Goal: Information Seeking & Learning: Learn about a topic

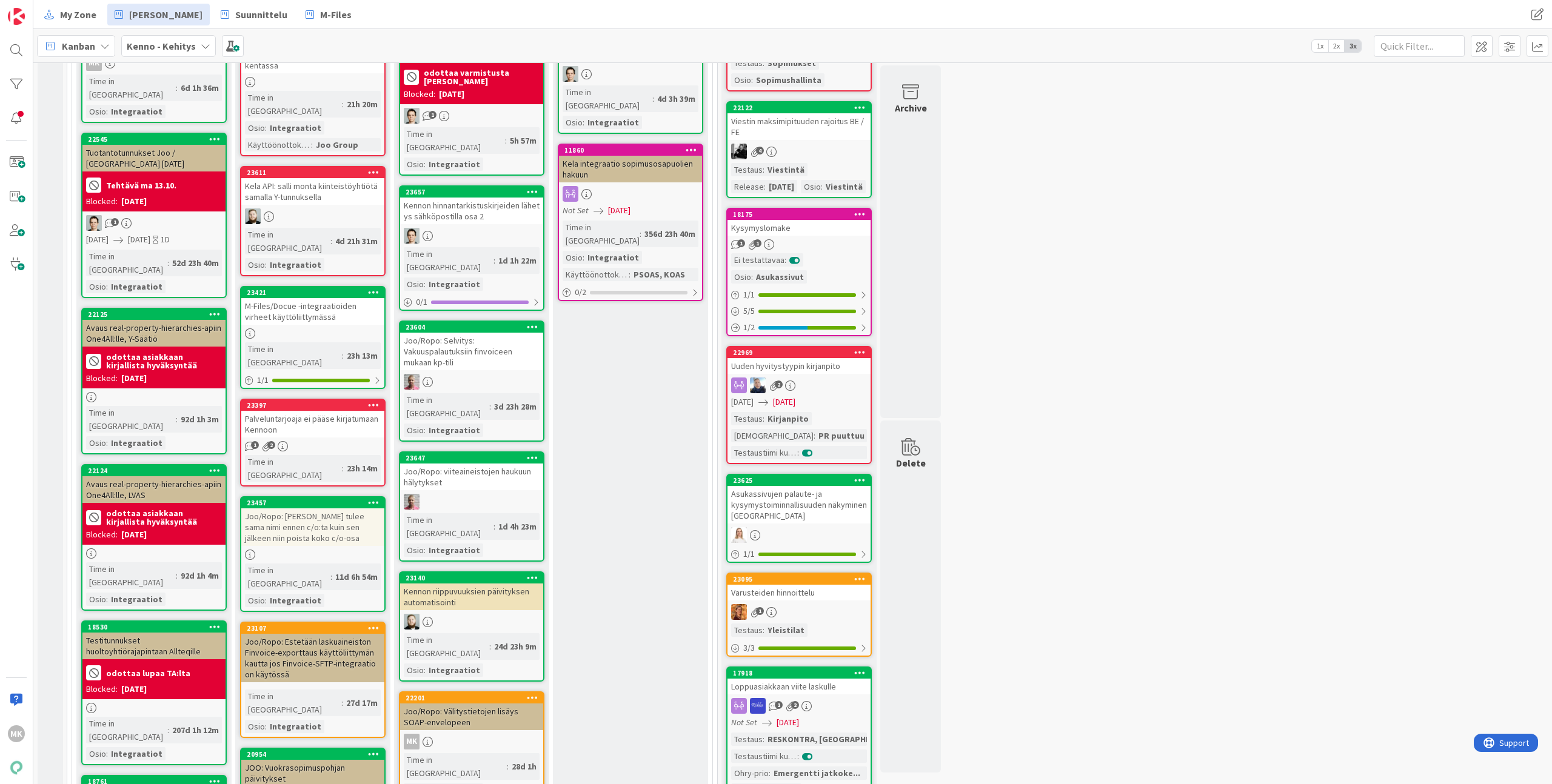
scroll to position [793, 0]
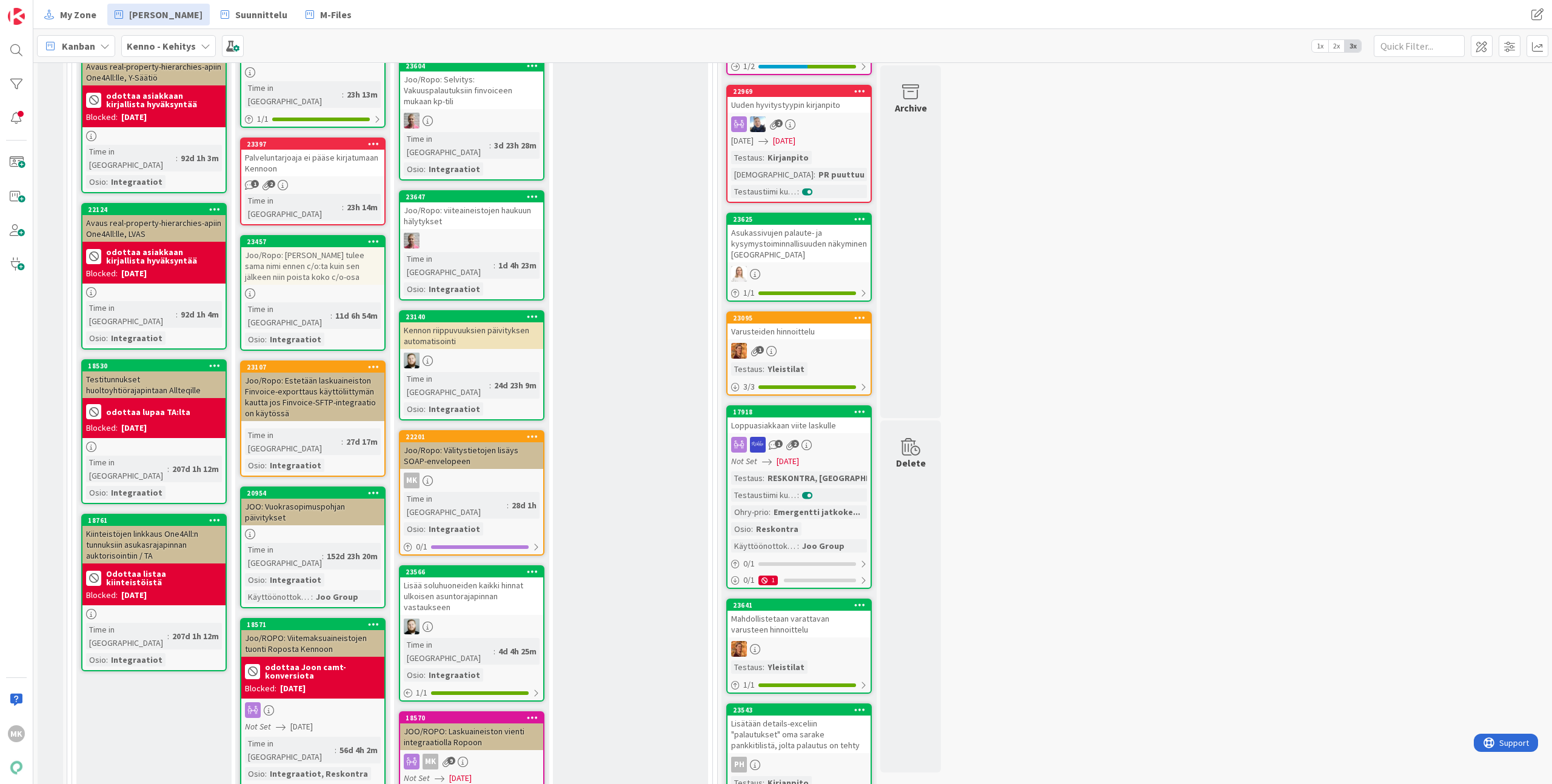
click at [508, 442] on div "Joo/Ropo: Välitystietojen lisäys SOAP-envelopeen" at bounding box center [472, 455] width 144 height 27
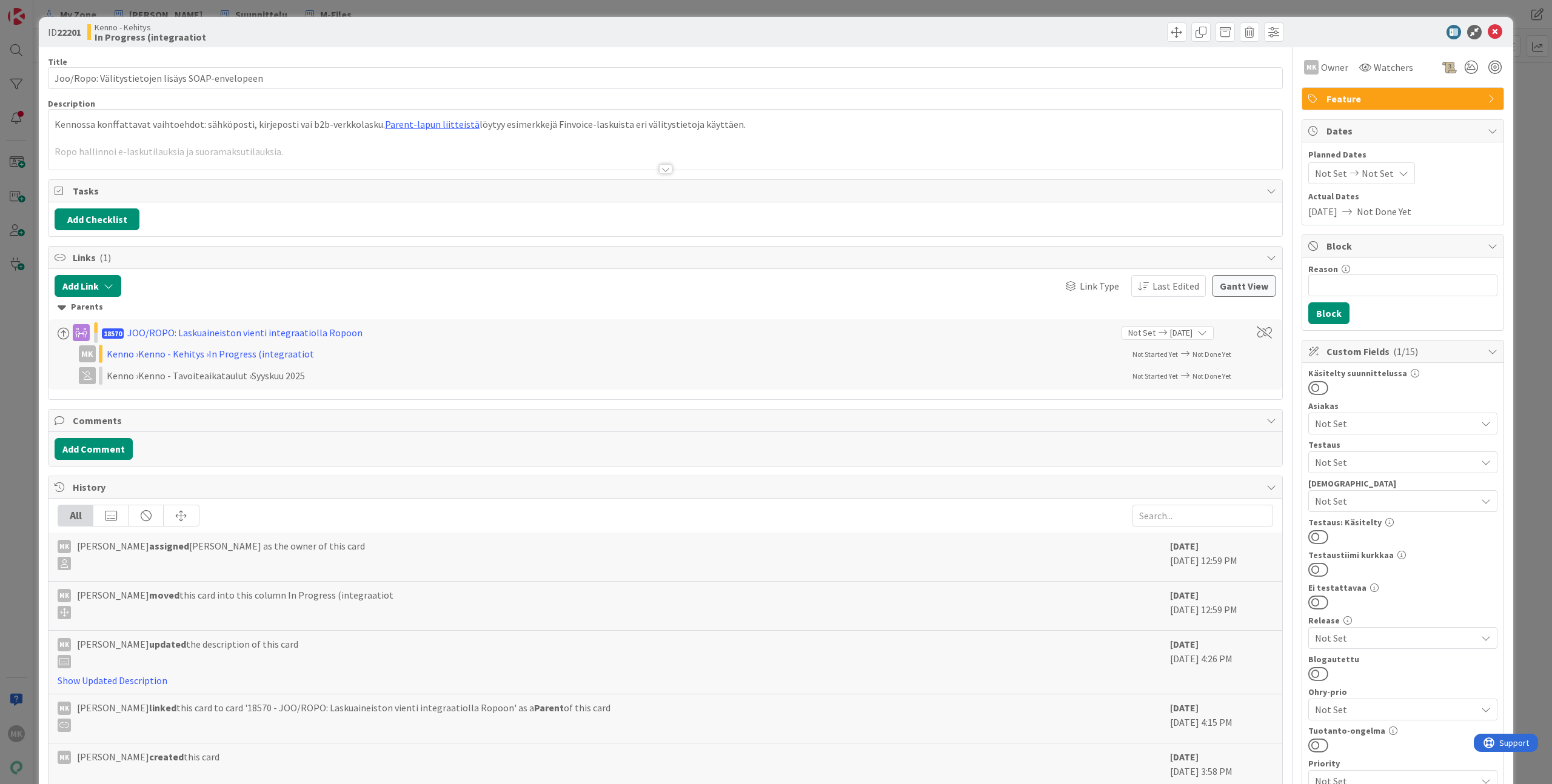
click at [415, 160] on div at bounding box center [664, 153] width 1234 height 30
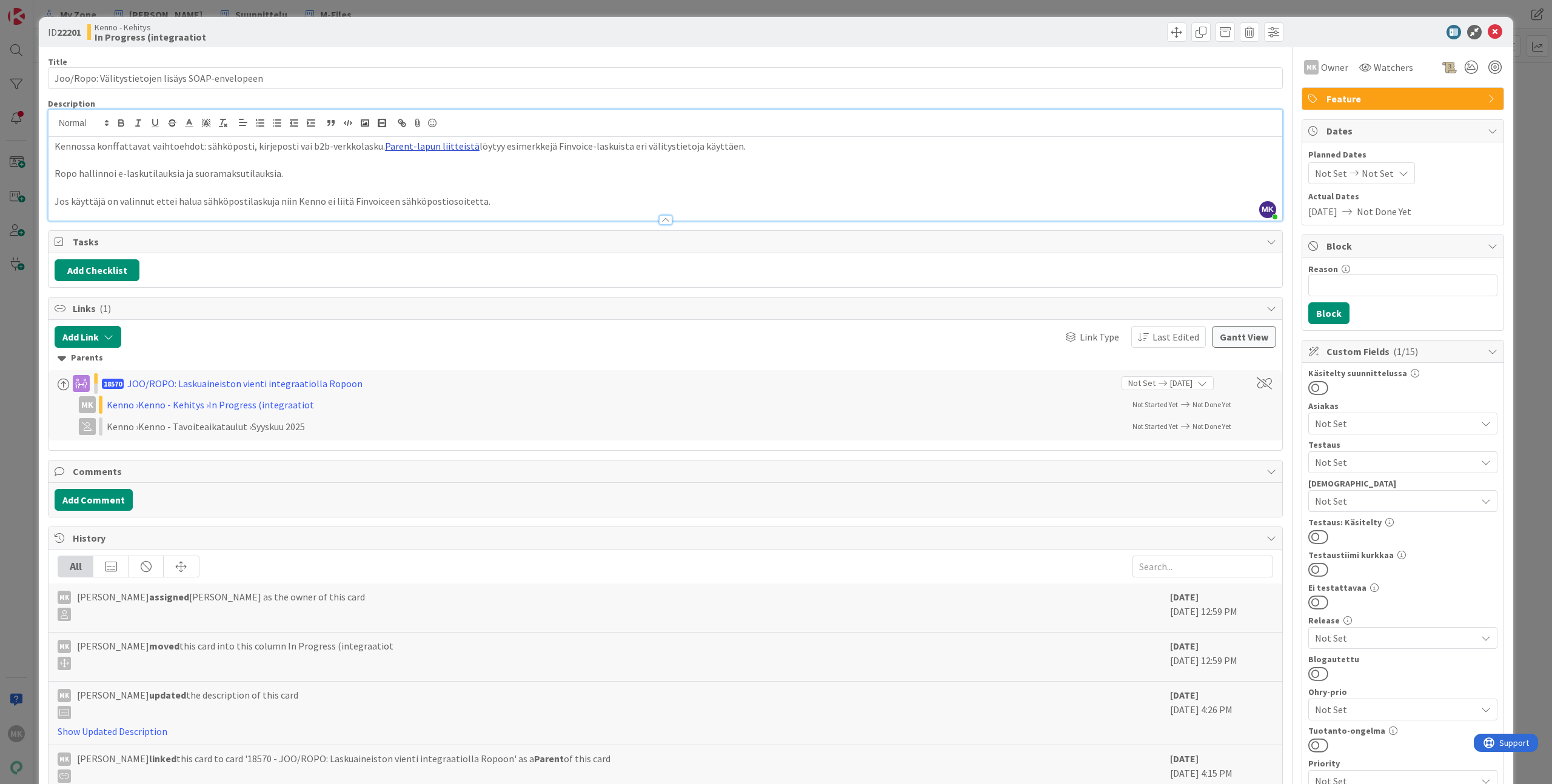
click at [428, 149] on link "Parent-lapun liitteistä" at bounding box center [432, 145] width 94 height 12
click at [414, 166] on link "[URL][DOMAIN_NAME]" at bounding box center [387, 170] width 83 height 16
click at [241, 75] on input "Joo/Ropo: Välitystietojen lisäys SOAP-envelopeen" at bounding box center [665, 78] width 1235 height 22
click at [295, 34] on div "Kenno - Kehitys In Progress (integraatiot" at bounding box center [374, 32] width 575 height 20
click at [282, 168] on p "Ropo hallinnoi e-laskutilauksia ja suoramaksutilauksia." at bounding box center [665, 174] width 1222 height 14
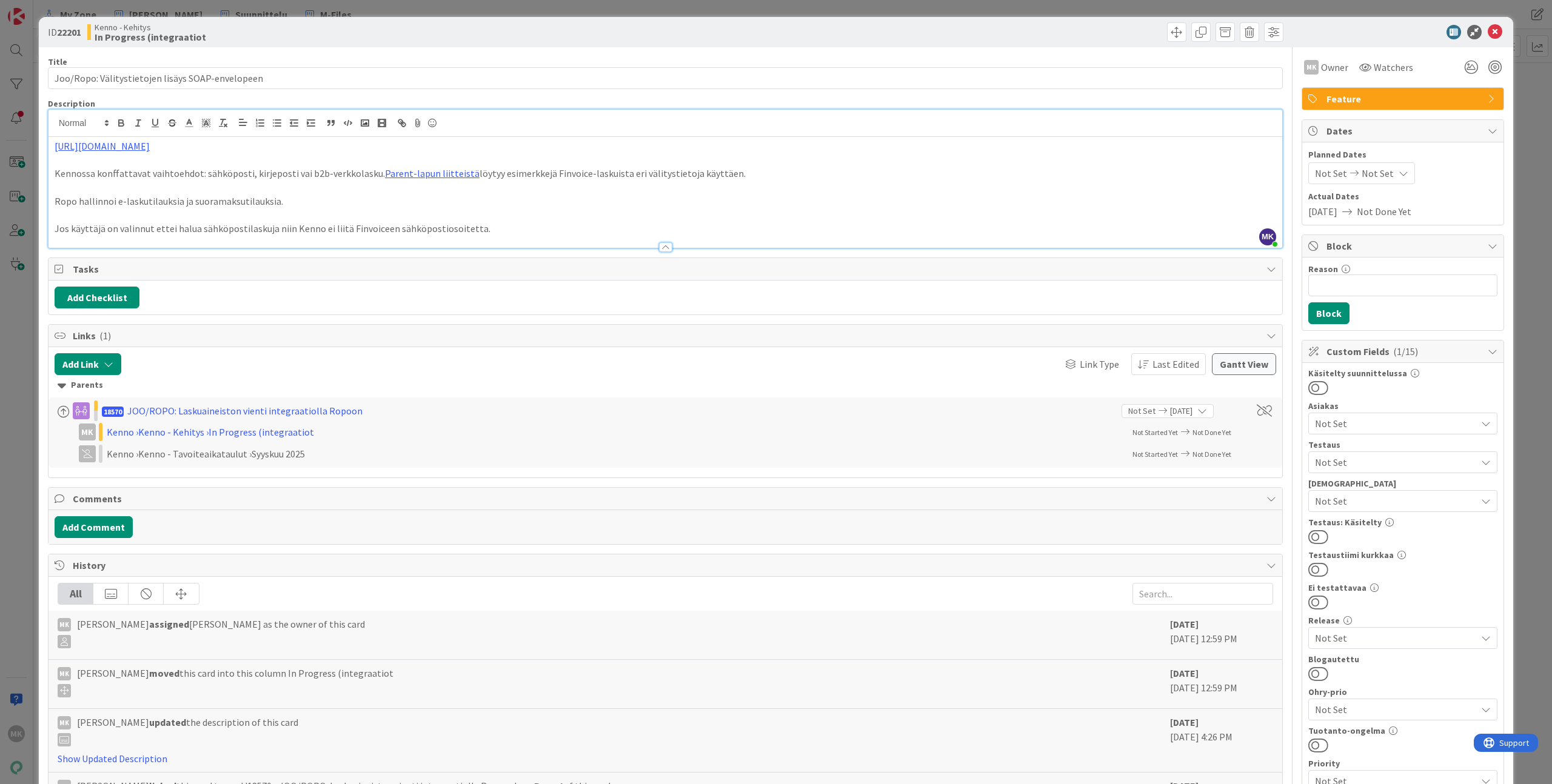
click at [455, 28] on div "Kenno - Kehitys In Progress (integraatiot" at bounding box center [374, 32] width 575 height 20
click at [576, 228] on p "Jos käyttäjä on valinnut ettei halua sähköpostilaskuja niin Kenno ei liitä Finv…" at bounding box center [665, 229] width 1222 height 14
click at [537, 159] on p at bounding box center [665, 160] width 1222 height 14
click at [536, 47] on div "Title 48 / 128 Joo/Ropo: Välitystietojen lisäys SOAP-envelopeen Description MK …" at bounding box center [665, 596] width 1235 height 1099
click at [296, 75] on input "Joo/Ropo: Välitystietojen lisäys SOAP-envelopeen" at bounding box center [665, 78] width 1235 height 22
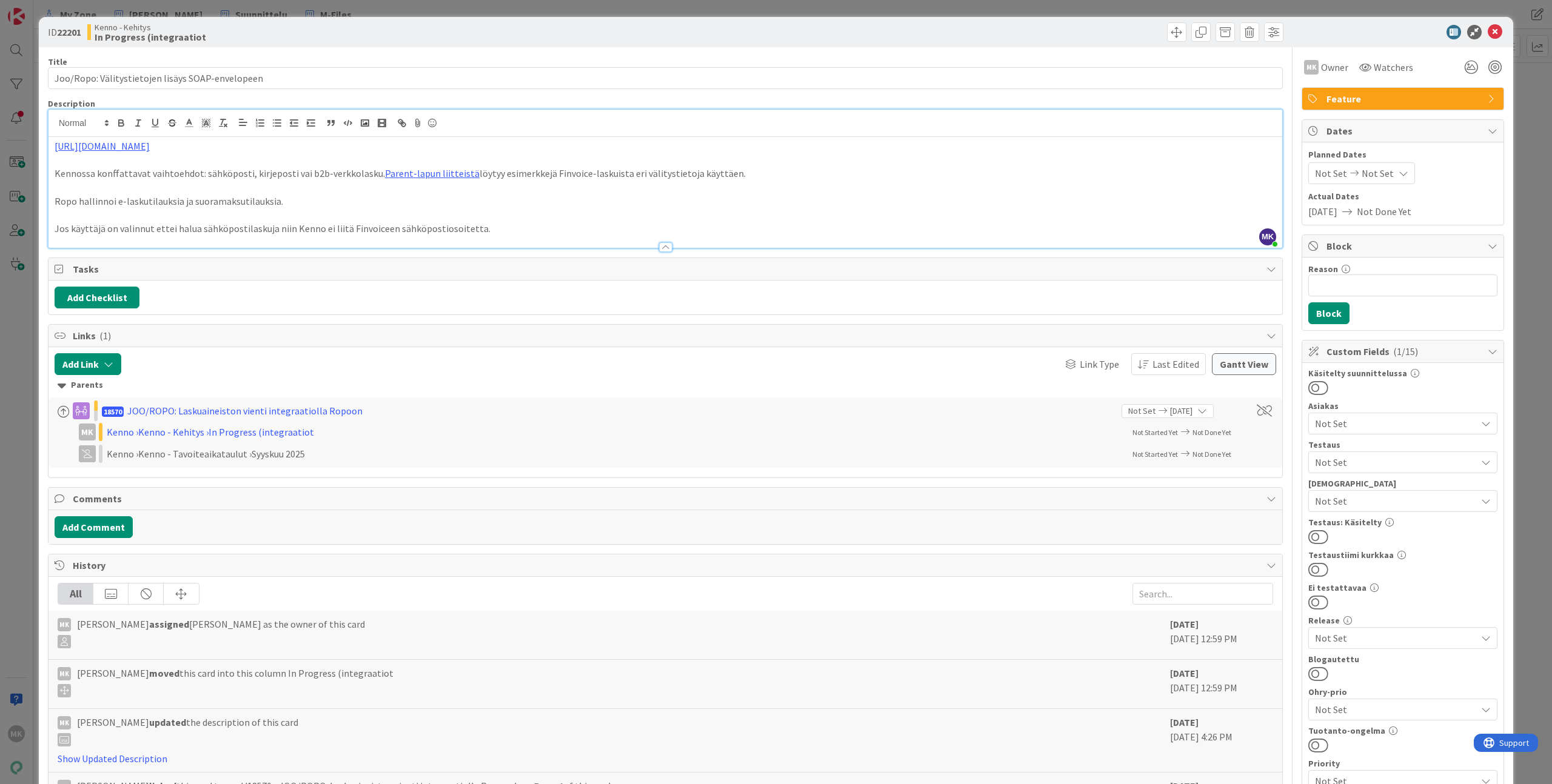
click at [316, 22] on div "ID 22201 Kenno - Kehitys In Progress (integraatiot" at bounding box center [776, 31] width 1474 height 30
click at [350, 12] on div "ID 22201 Kenno - Kehitys In Progress (integraatiot Title 48 / 128 Joo/Ropo: Väl…" at bounding box center [776, 392] width 1552 height 784
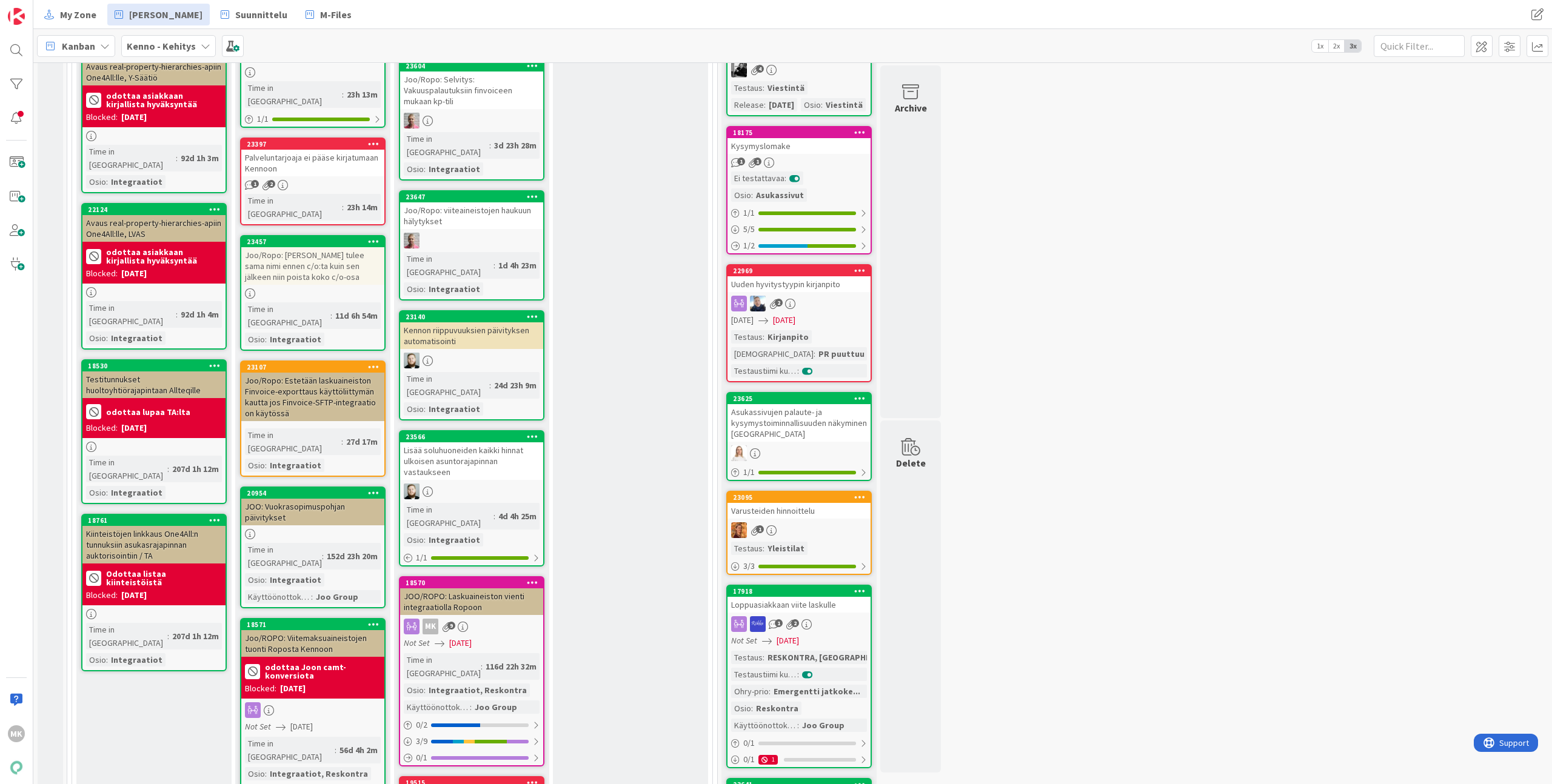
scroll to position [460, 0]
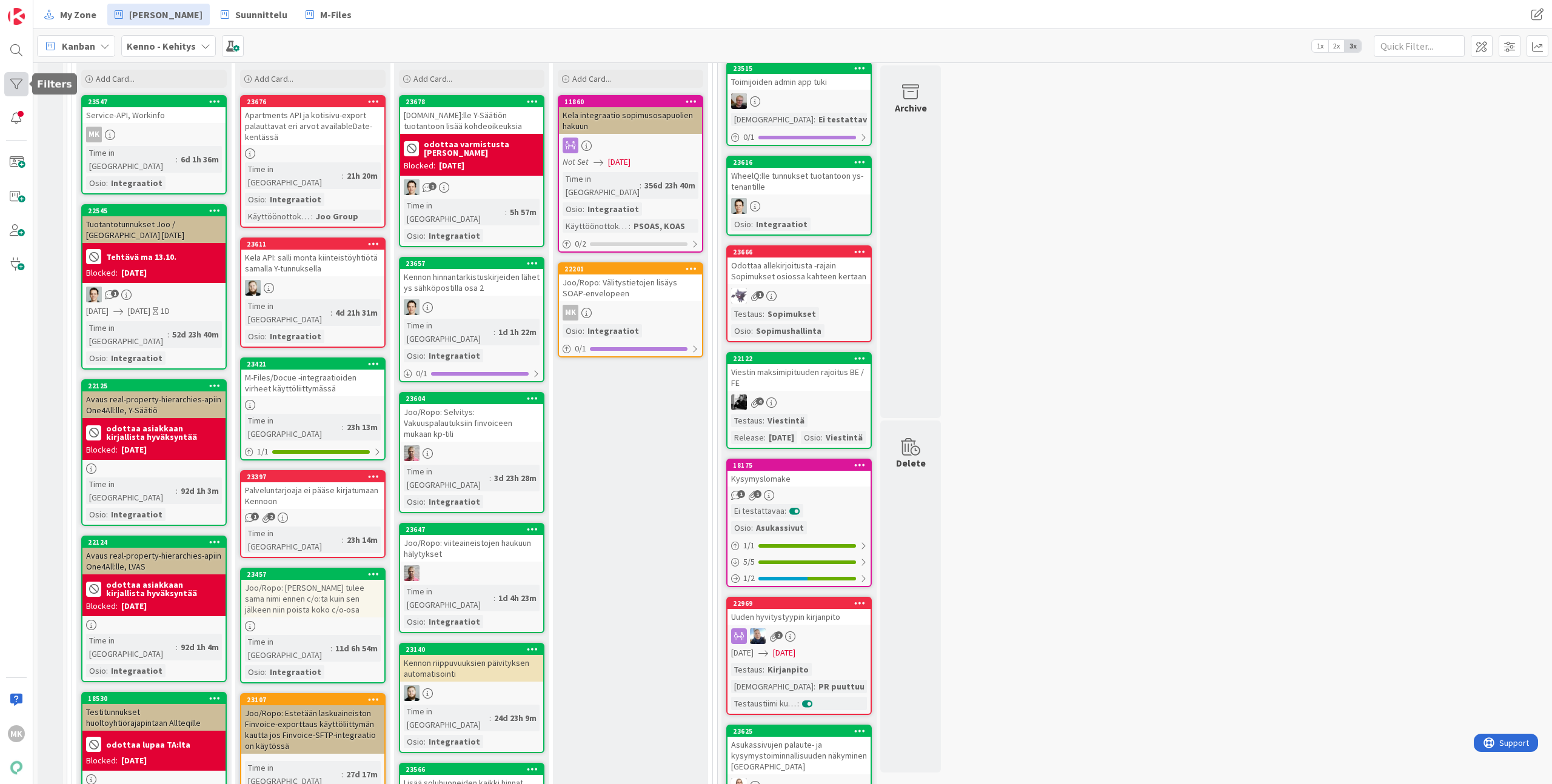
click at [22, 84] on div at bounding box center [16, 84] width 25 height 25
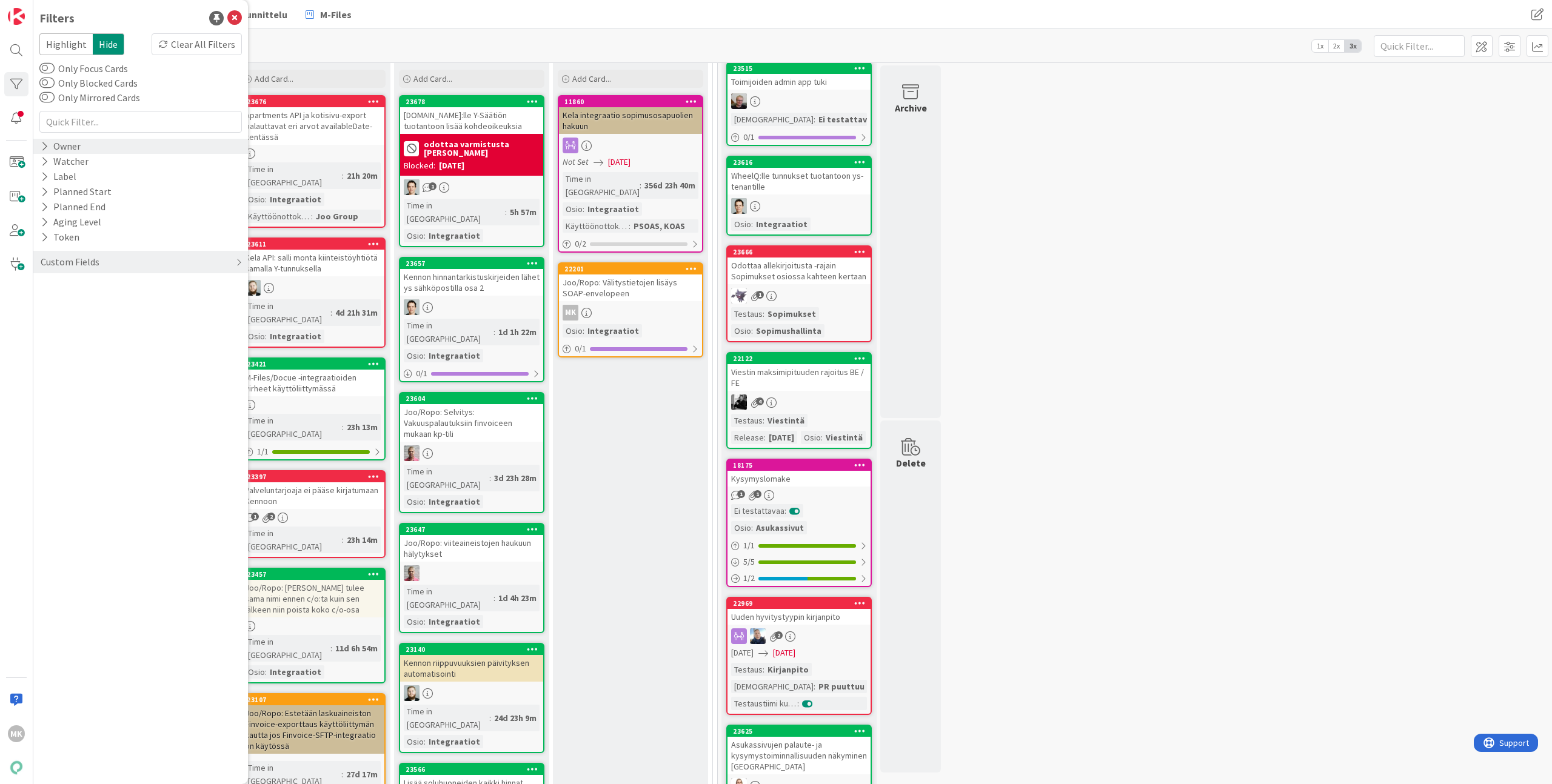
click at [58, 149] on div "Owner" at bounding box center [60, 145] width 42 height 15
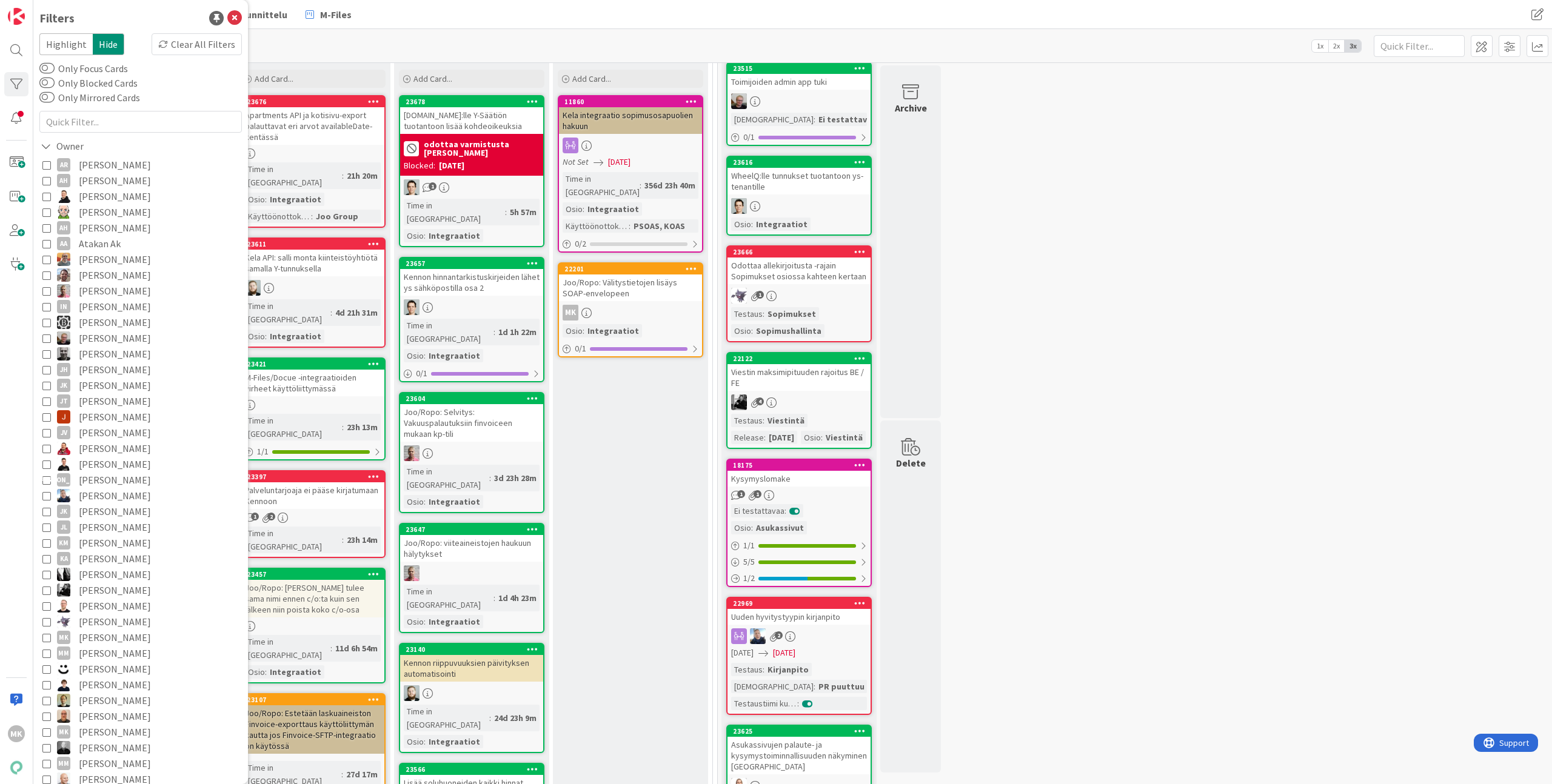
click at [110, 639] on span "[PERSON_NAME]" at bounding box center [114, 638] width 72 height 16
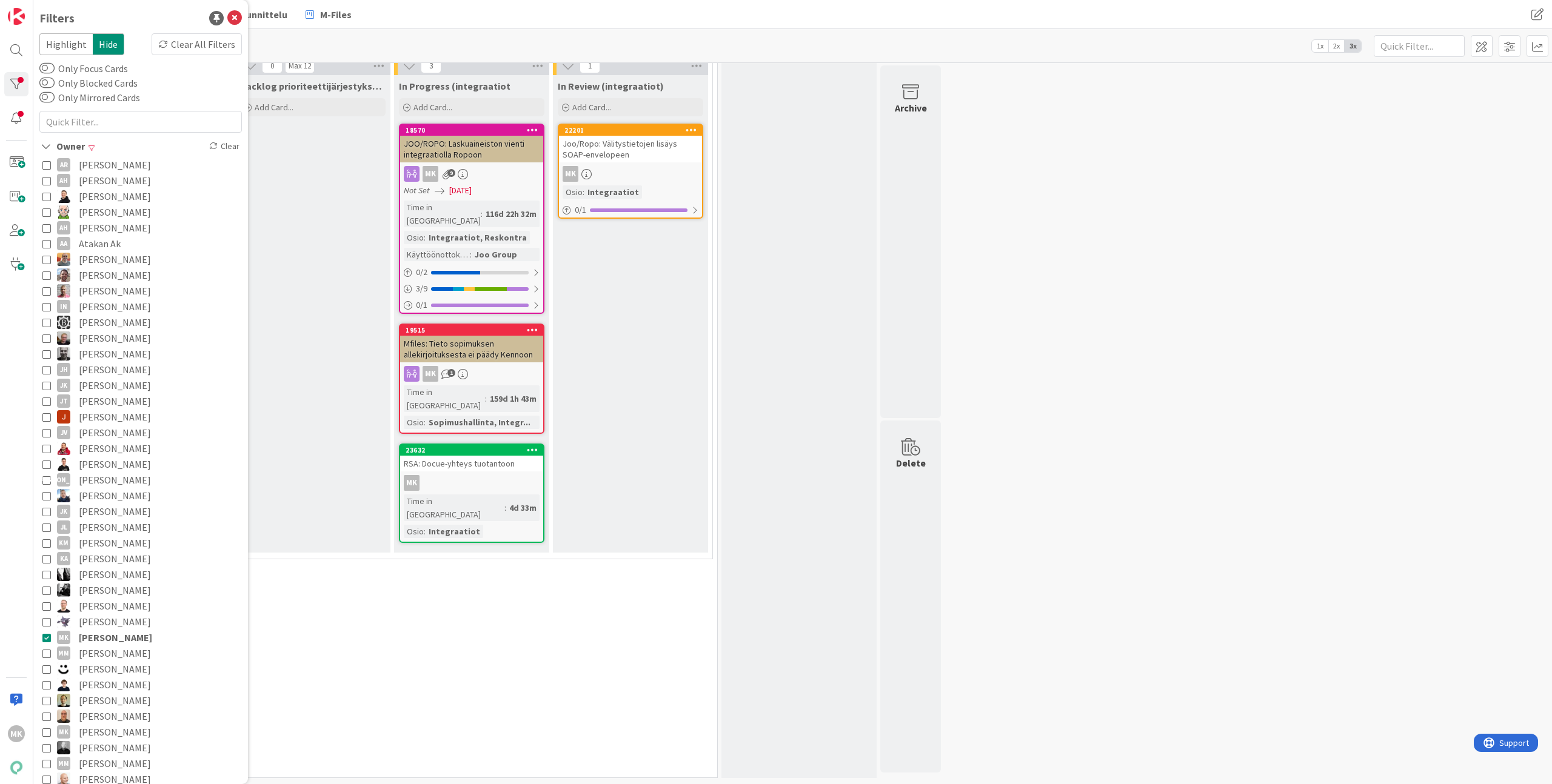
scroll to position [391, 0]
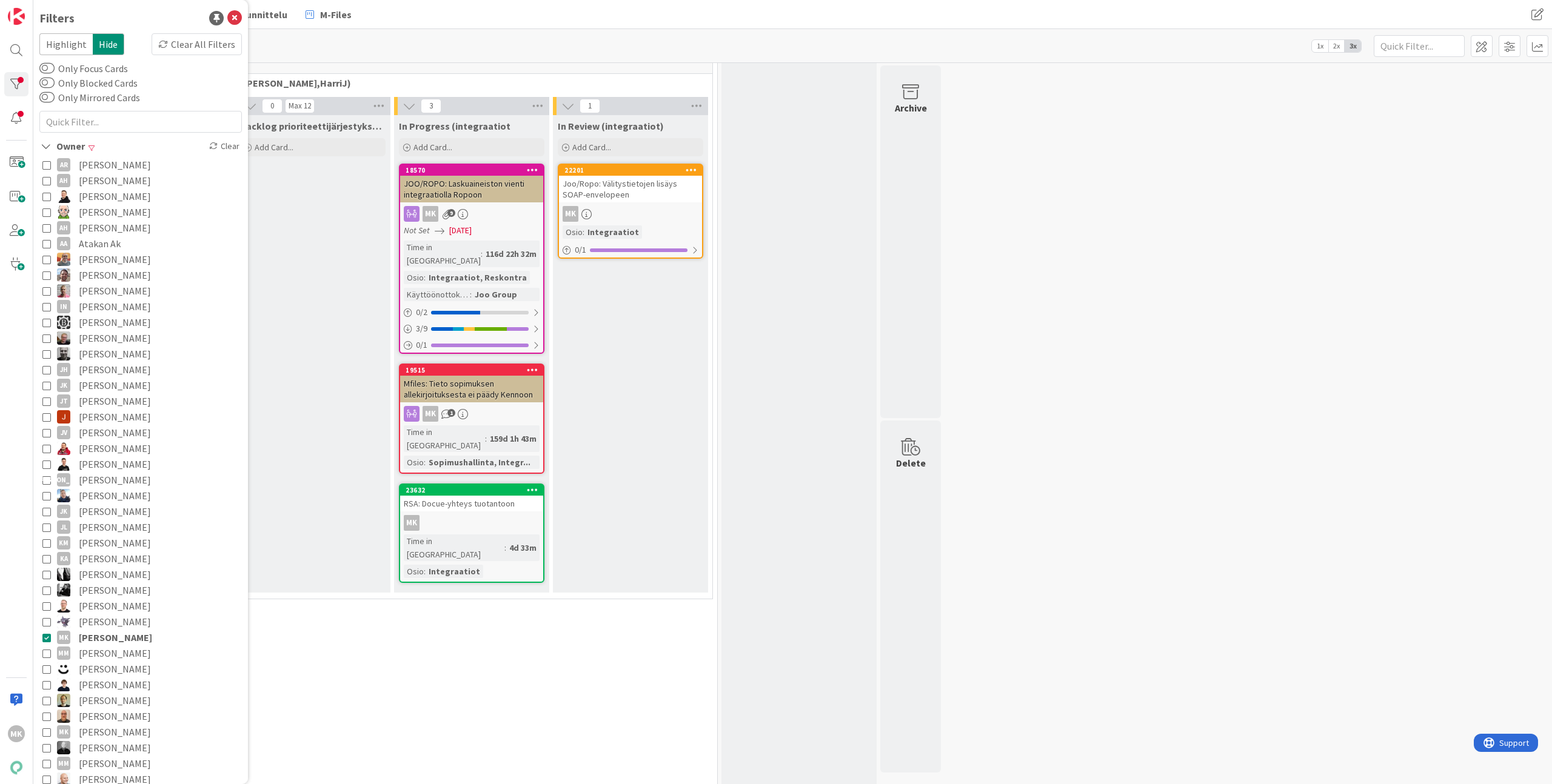
click at [313, 469] on div "Backlog prioriteettijärjestyksessä (integraatiot) Add Card..." at bounding box center [313, 354] width 155 height 477
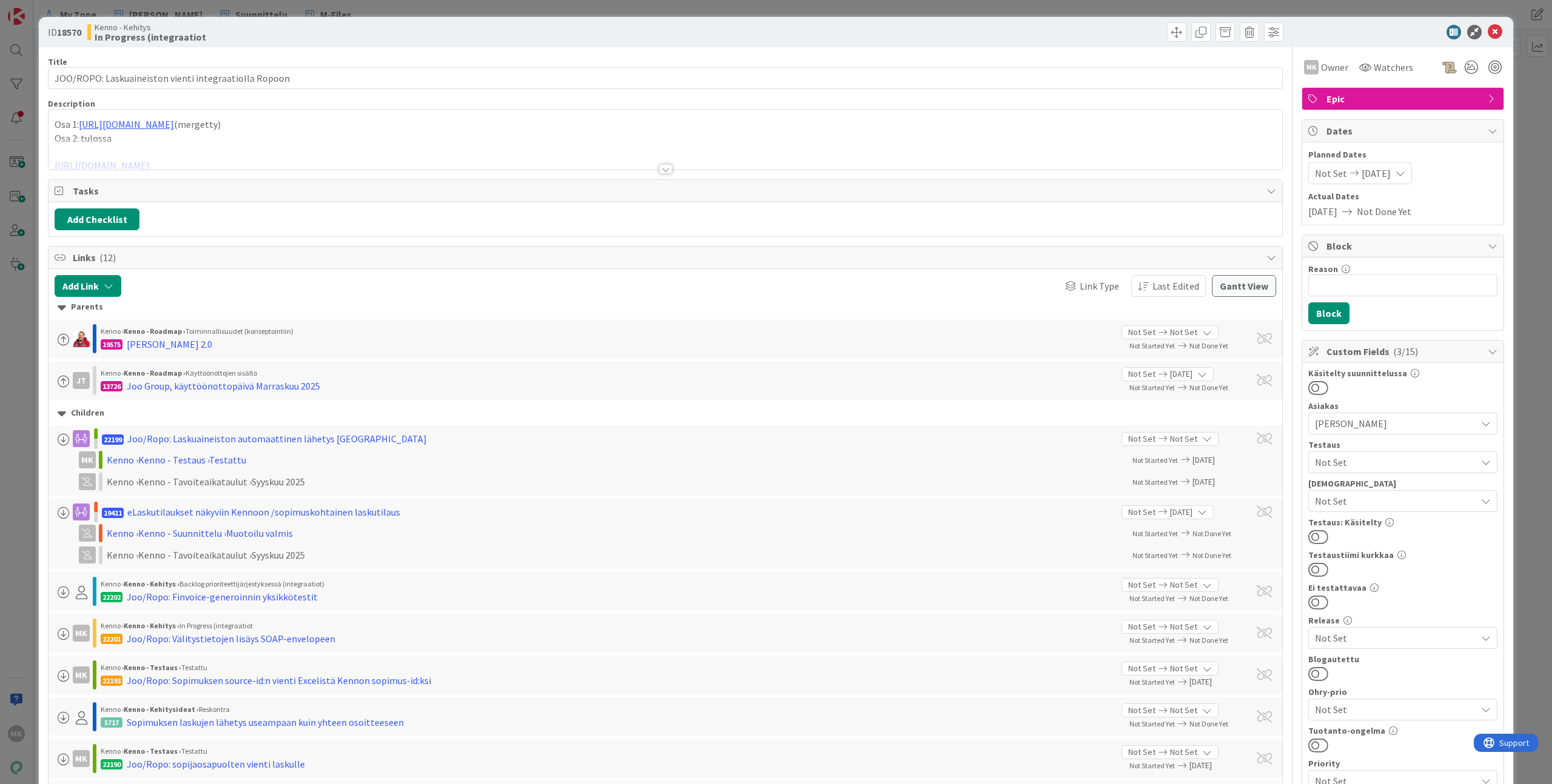
click at [539, 161] on div at bounding box center [664, 153] width 1234 height 30
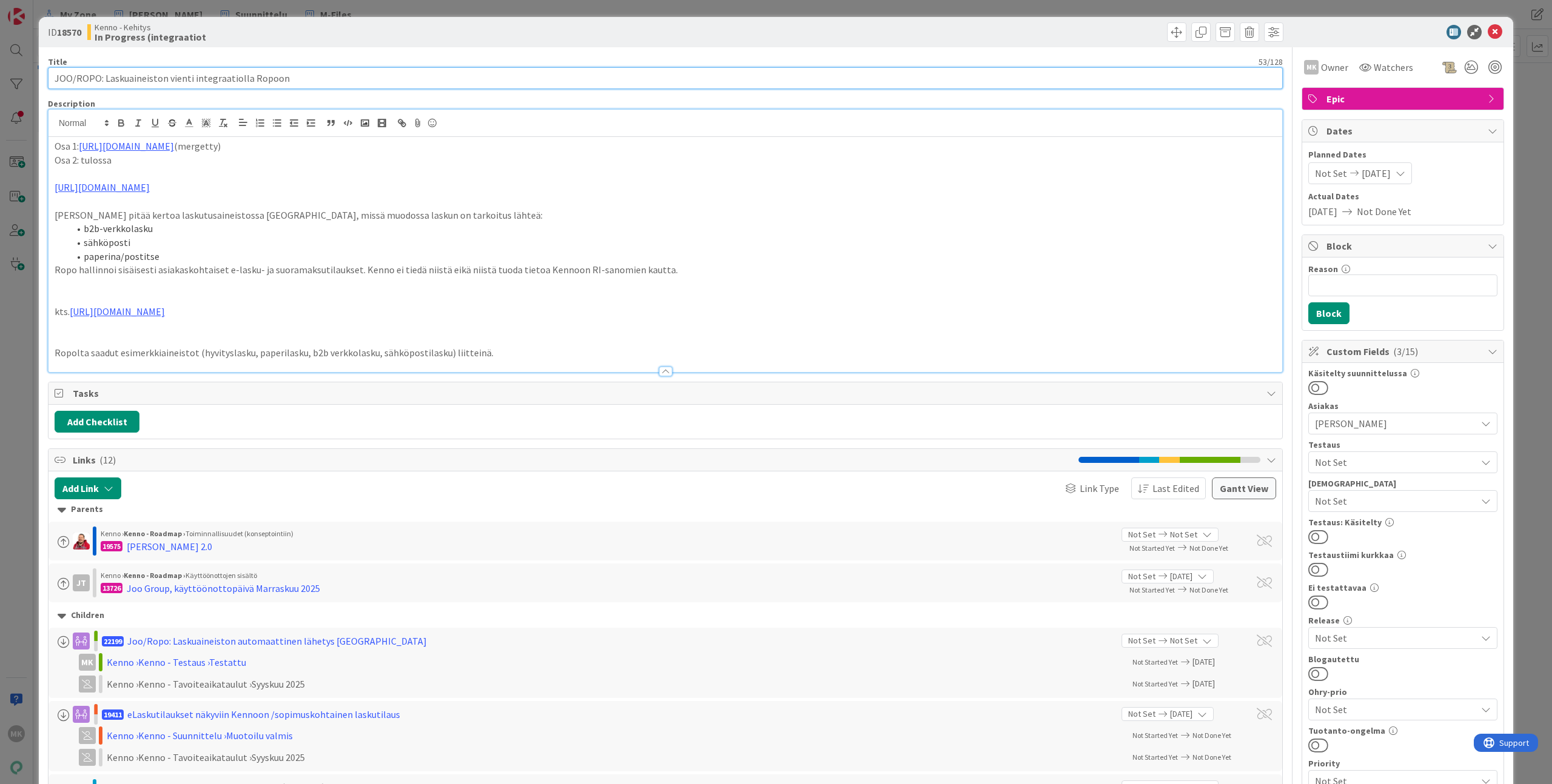
click at [214, 78] on input "JOO/ROPO: Laskuaineiston vienti integraatiolla Ropoon" at bounding box center [665, 78] width 1235 height 22
click at [277, 42] on div "ID 18570 Kenno - Kehitys In Progress (integraatiot" at bounding box center [776, 31] width 1474 height 30
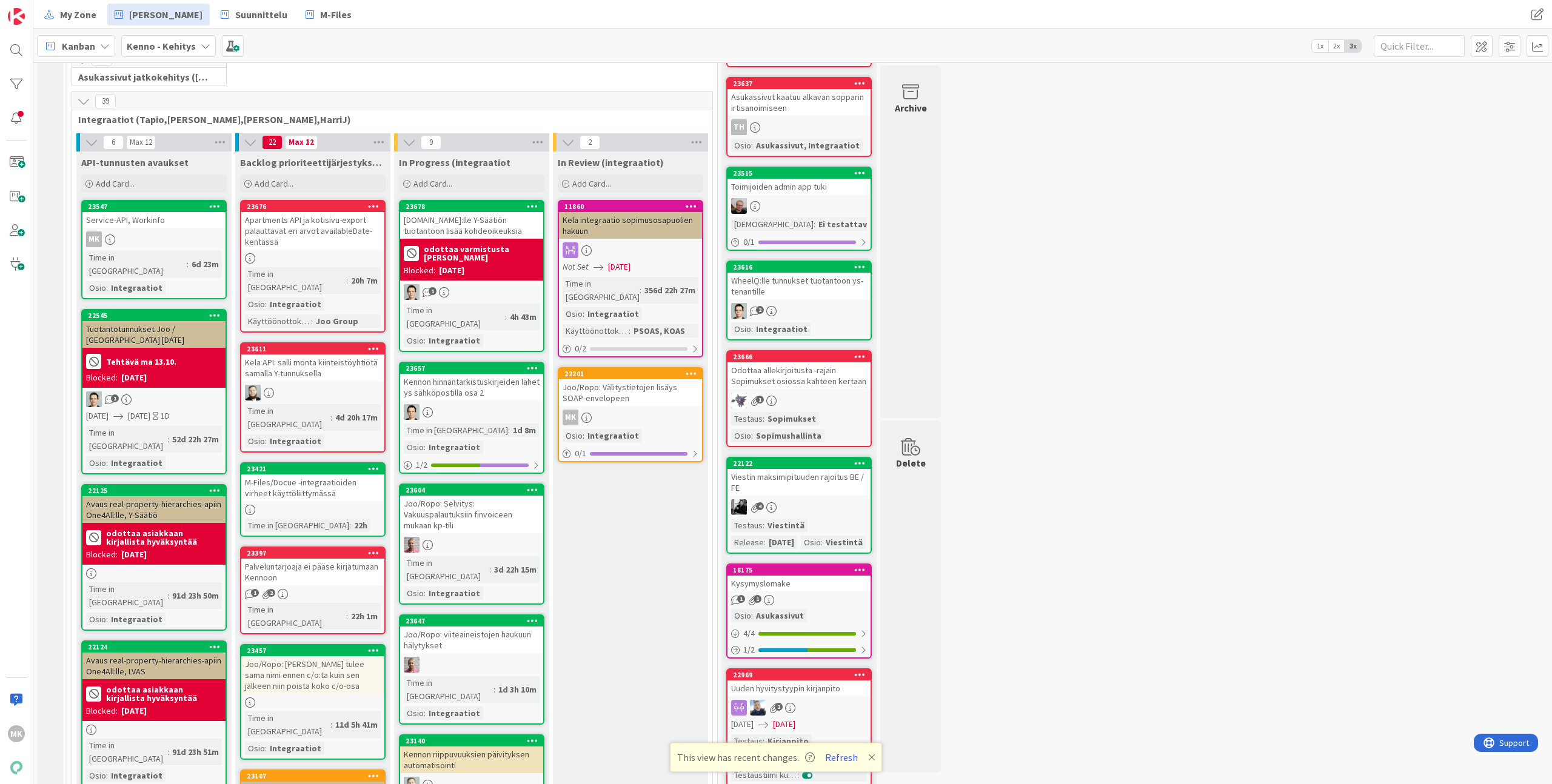
scroll to position [8, 0]
